Goal: Information Seeking & Learning: Understand process/instructions

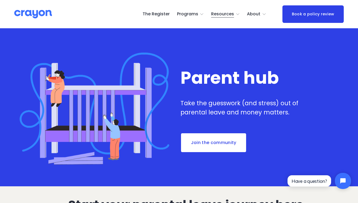
click at [0, 0] on span "Parent Hub" at bounding box center [0, 0] width 0 height 0
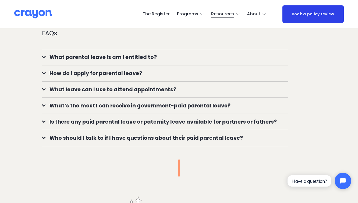
scroll to position [403, 0]
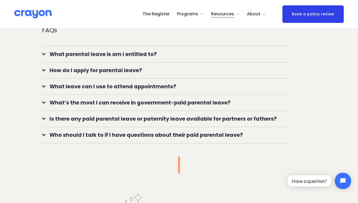
click at [183, 54] on span "What parental leave is am I entitled to?" at bounding box center [167, 54] width 243 height 8
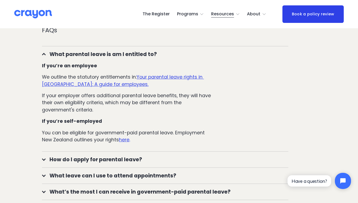
click at [183, 54] on span "What parental leave is am I entitled to?" at bounding box center [167, 54] width 243 height 8
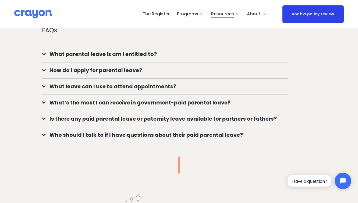
click at [175, 73] on span "How do I apply for parental leave?" at bounding box center [167, 70] width 243 height 8
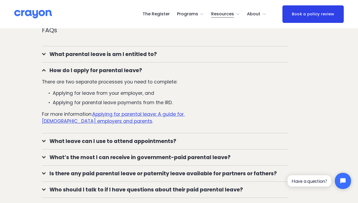
click at [147, 118] on u "Applying for parental leave: A guide for [DEMOGRAPHIC_DATA] employers and paren…" at bounding box center [113, 117] width 143 height 13
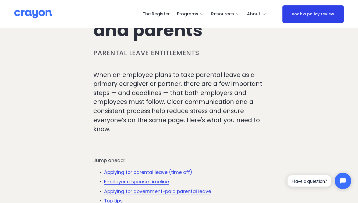
scroll to position [145, 0]
